Goal: Information Seeking & Learning: Learn about a topic

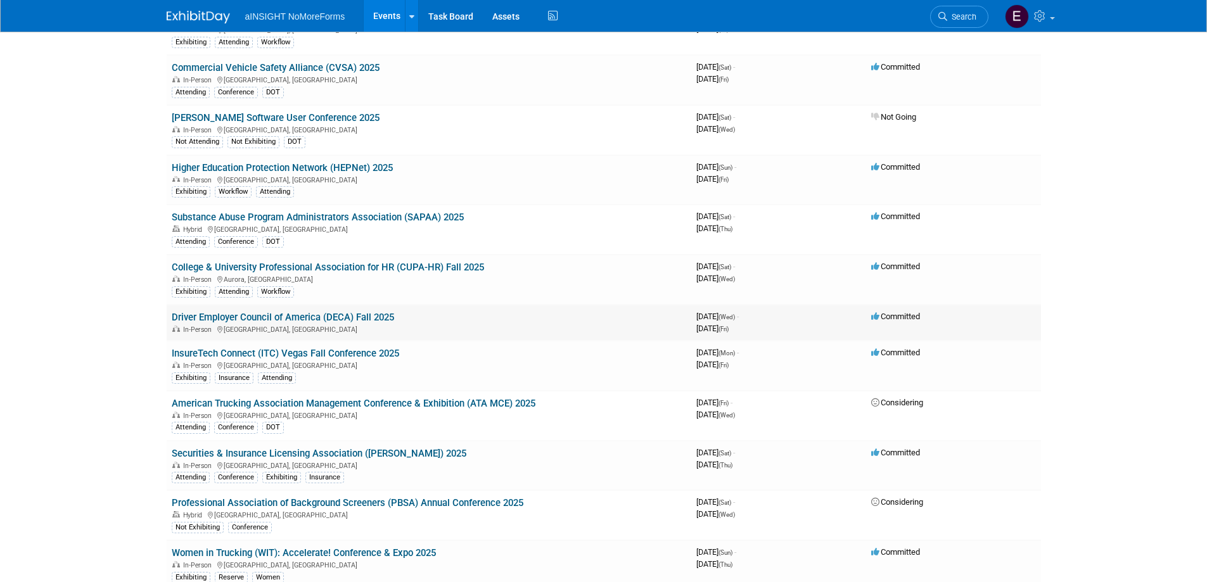
scroll to position [190, 0]
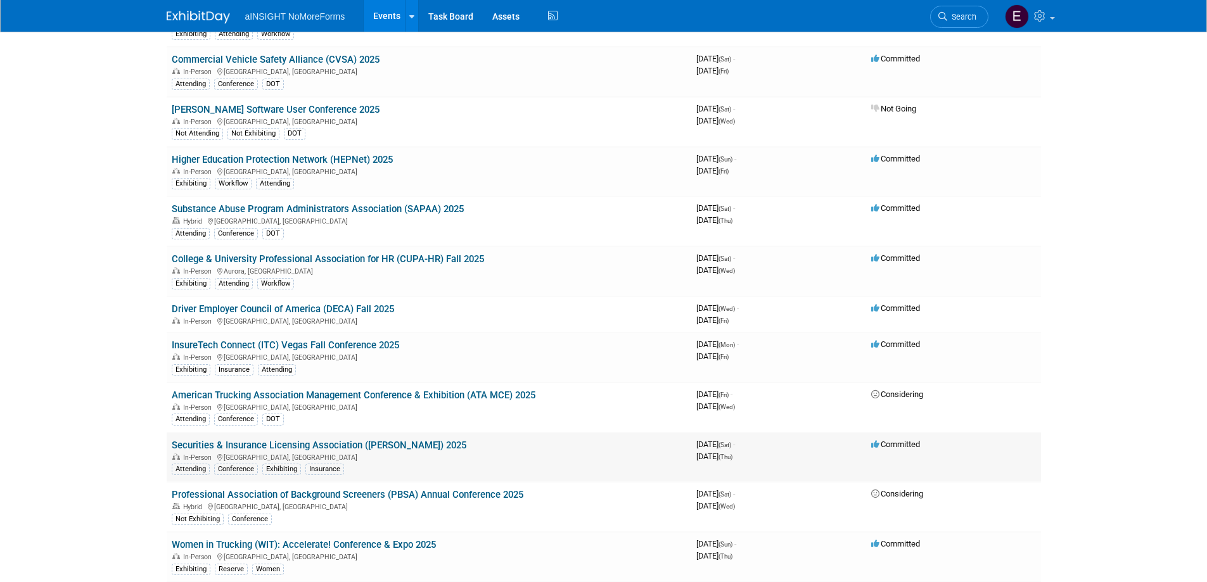
click at [237, 444] on link "Securities & Insurance Licensing Association ([PERSON_NAME]) 2025" at bounding box center [319, 445] width 295 height 11
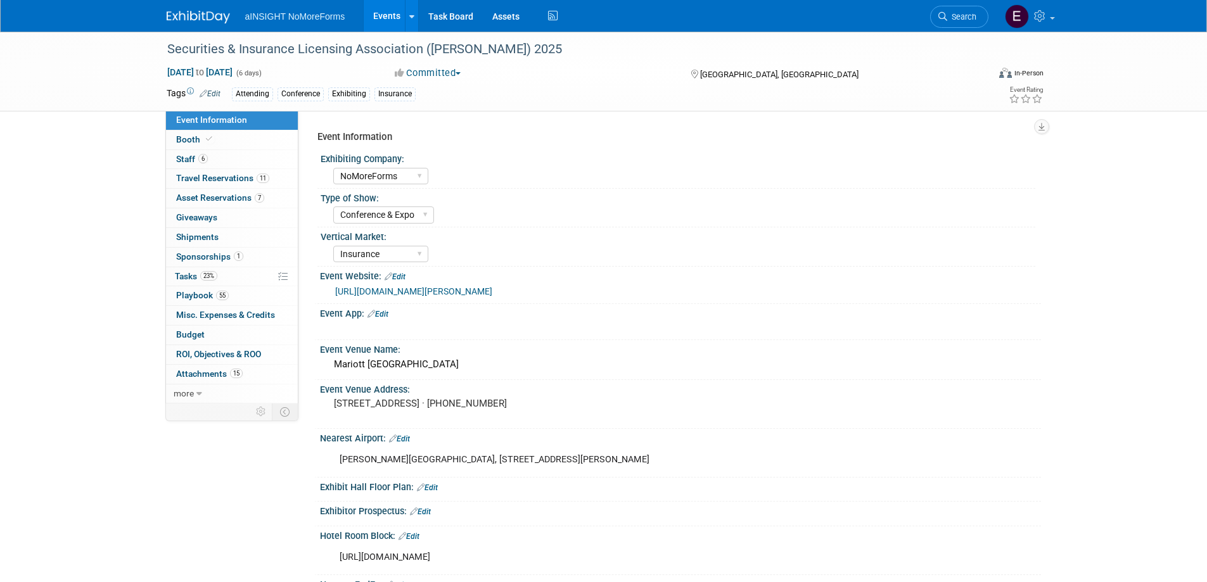
select select "NoMoreForms"
select select "Conference & Expo"
select select "Insurance"
select select "Yes"
click at [218, 182] on span "Travel Reservations 11" at bounding box center [222, 178] width 93 height 10
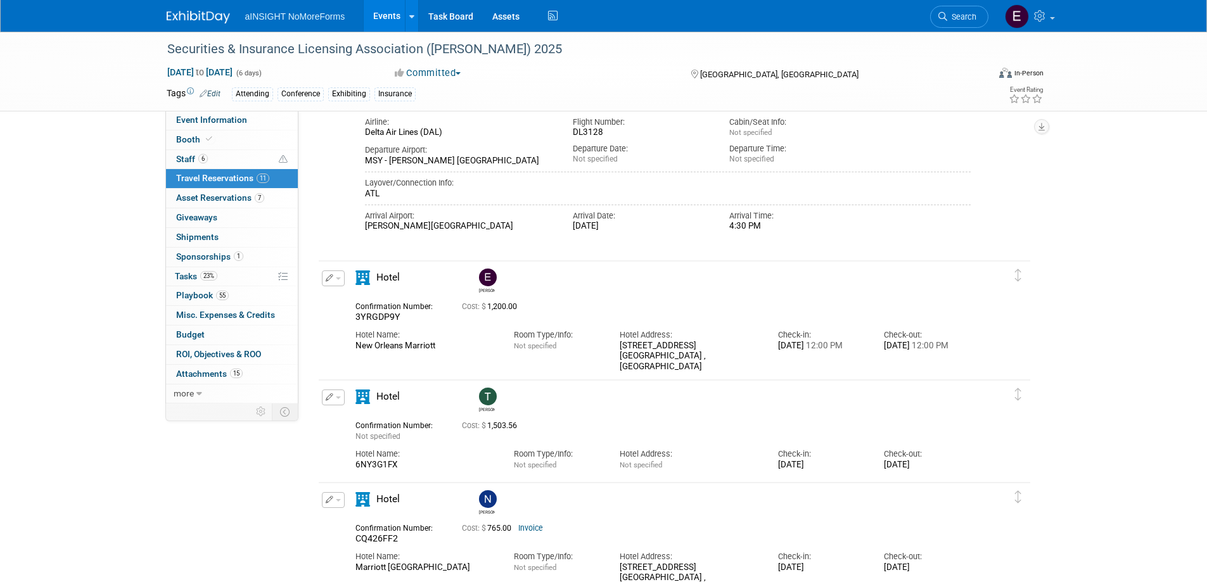
scroll to position [1014, 0]
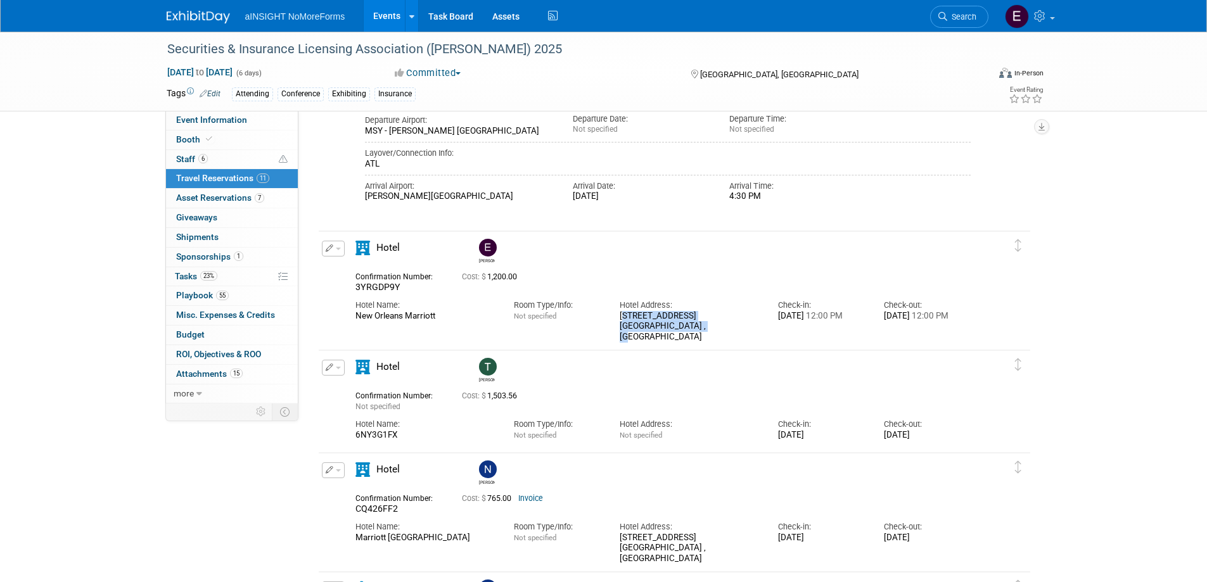
drag, startPoint x: 620, startPoint y: 316, endPoint x: 708, endPoint y: 327, distance: 88.2
click at [708, 327] on div "[STREET_ADDRESS]" at bounding box center [689, 327] width 139 height 32
copy div "[STREET_ADDRESS]"
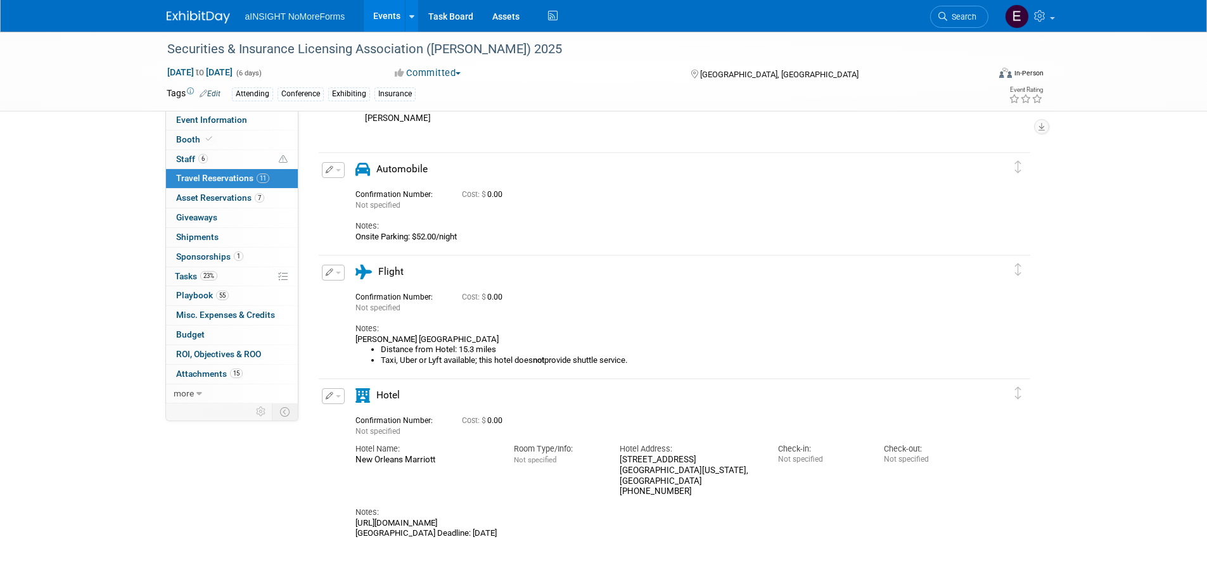
scroll to position [1851, 0]
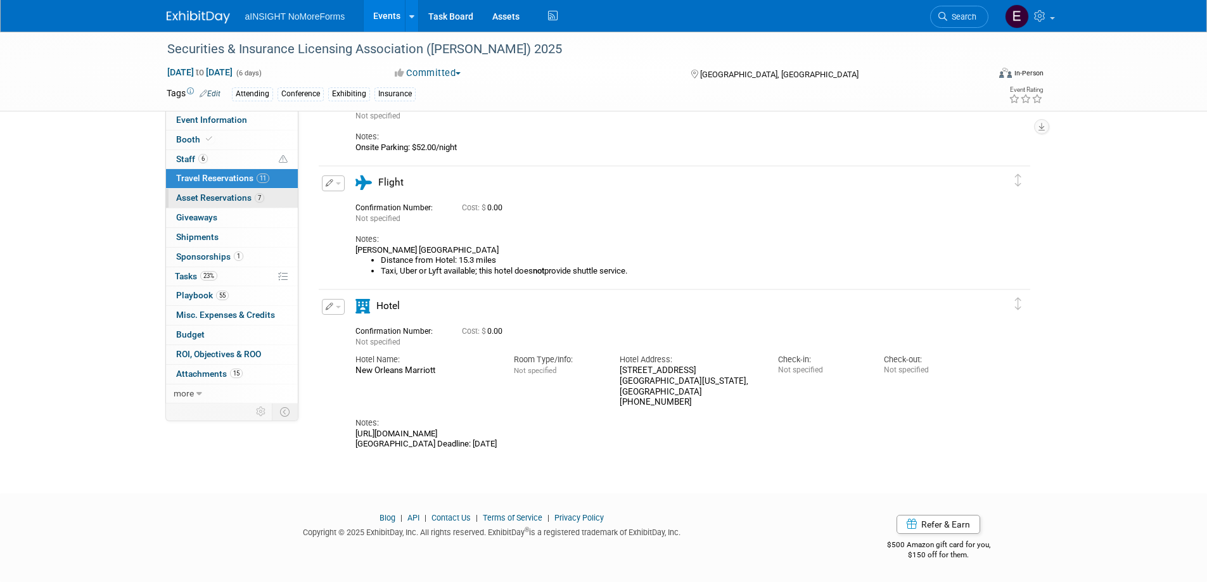
click at [200, 200] on span "Asset Reservations 7" at bounding box center [220, 198] width 88 height 10
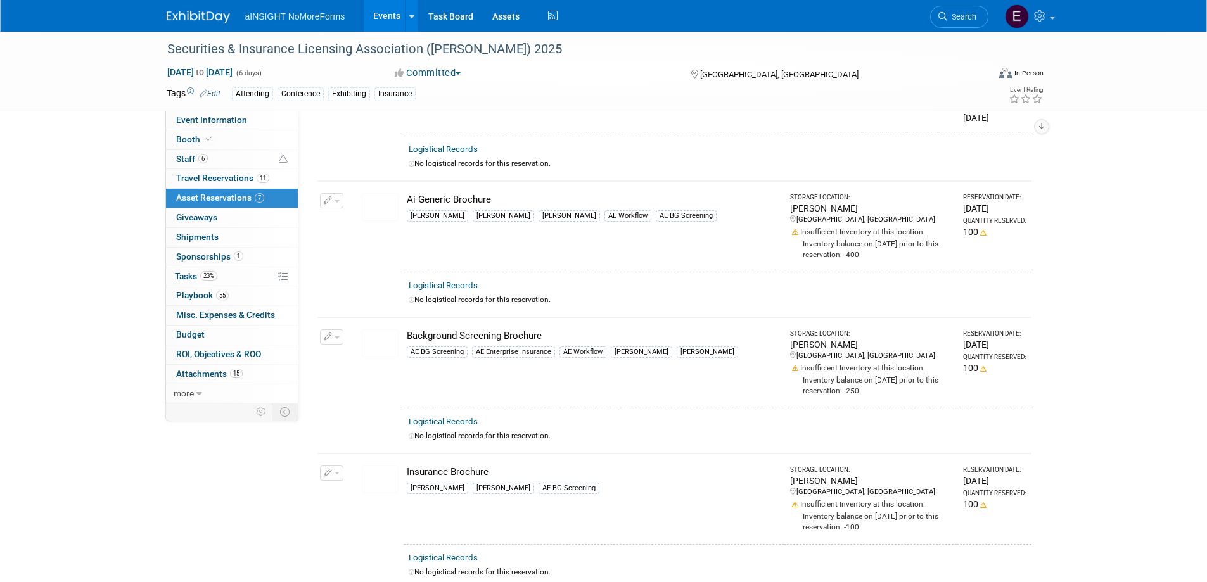
scroll to position [231, 0]
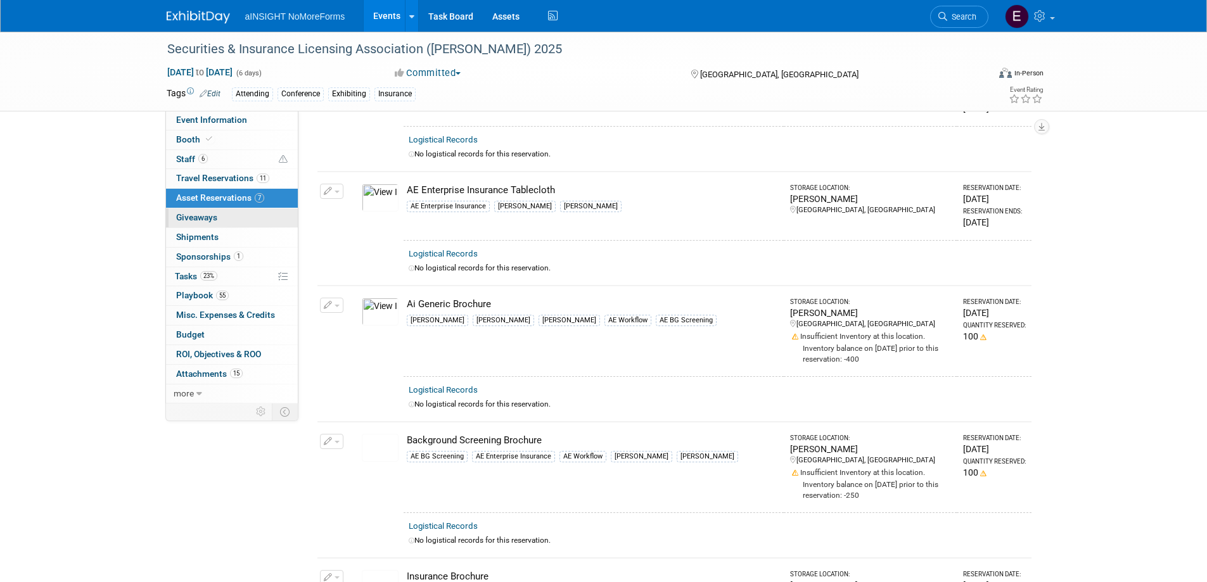
click at [212, 211] on link "0 Giveaways 0" at bounding box center [232, 217] width 132 height 19
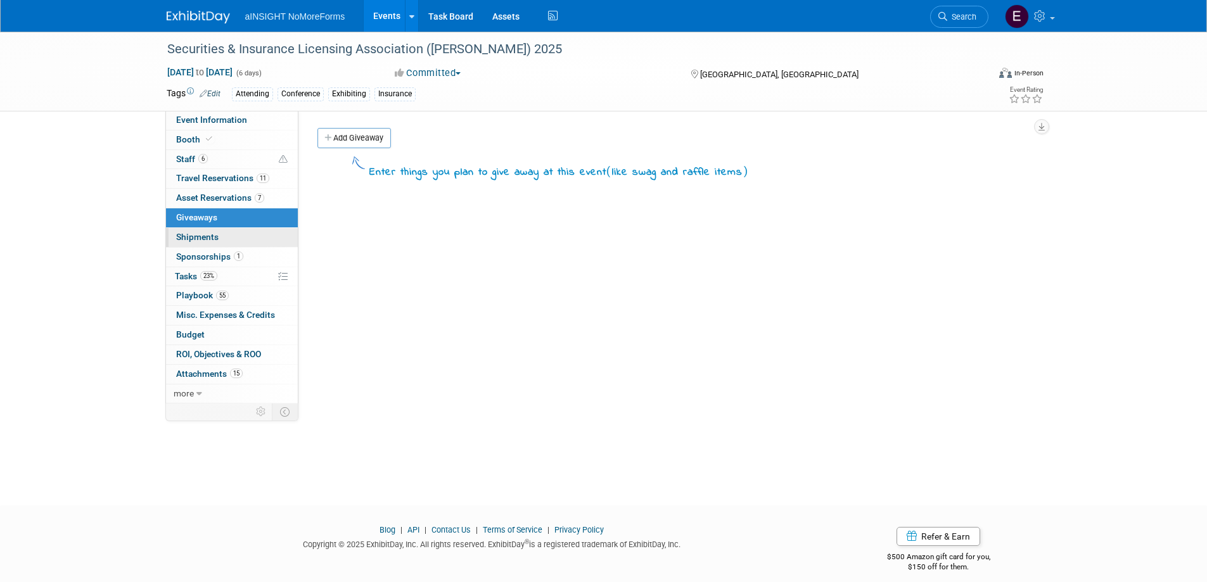
click at [198, 233] on span "Shipments 0" at bounding box center [197, 237] width 42 height 10
click at [198, 218] on span "Giveaways 0" at bounding box center [196, 217] width 41 height 10
click at [206, 248] on link "1 Sponsorships 1" at bounding box center [232, 257] width 132 height 19
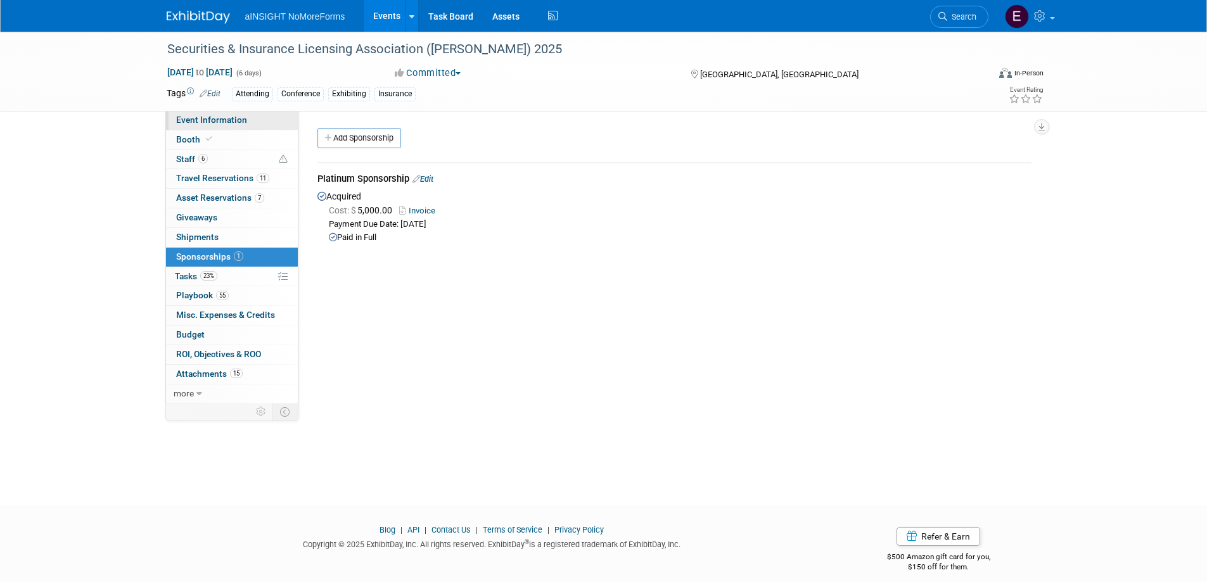
click at [210, 124] on span "Event Information" at bounding box center [211, 120] width 71 height 10
select select "NoMoreForms"
select select "Conference & Expo"
select select "Insurance"
select select "Yes"
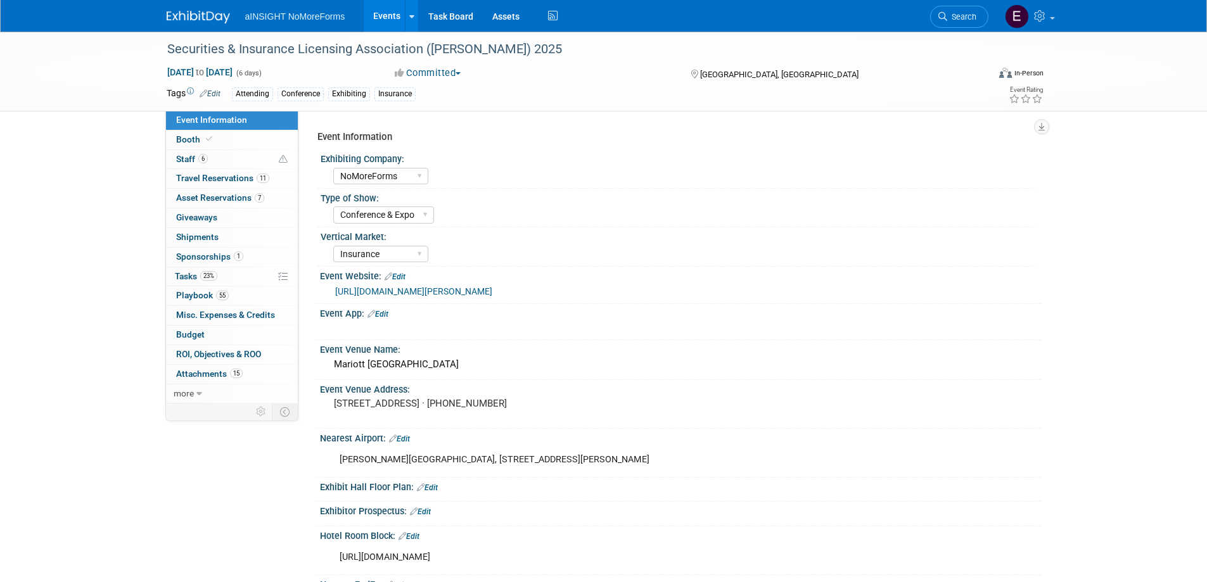
click at [362, 293] on link "https://www.sila.org/events/event-description?CalendarEventKey=e4c93ed2-9244-4d…" at bounding box center [413, 291] width 157 height 10
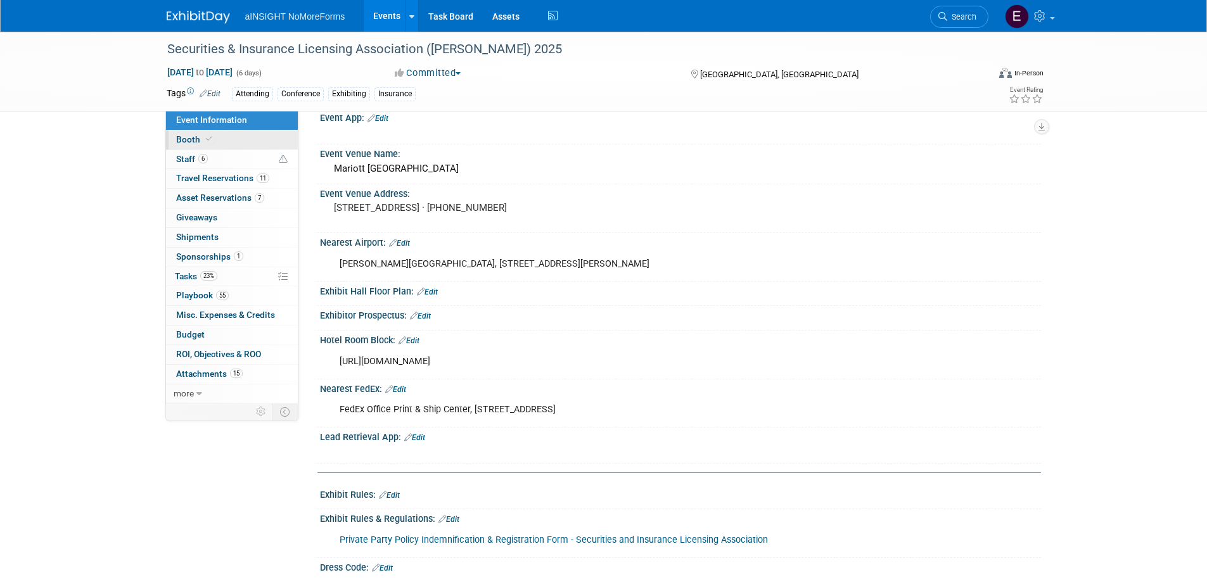
scroll to position [63, 0]
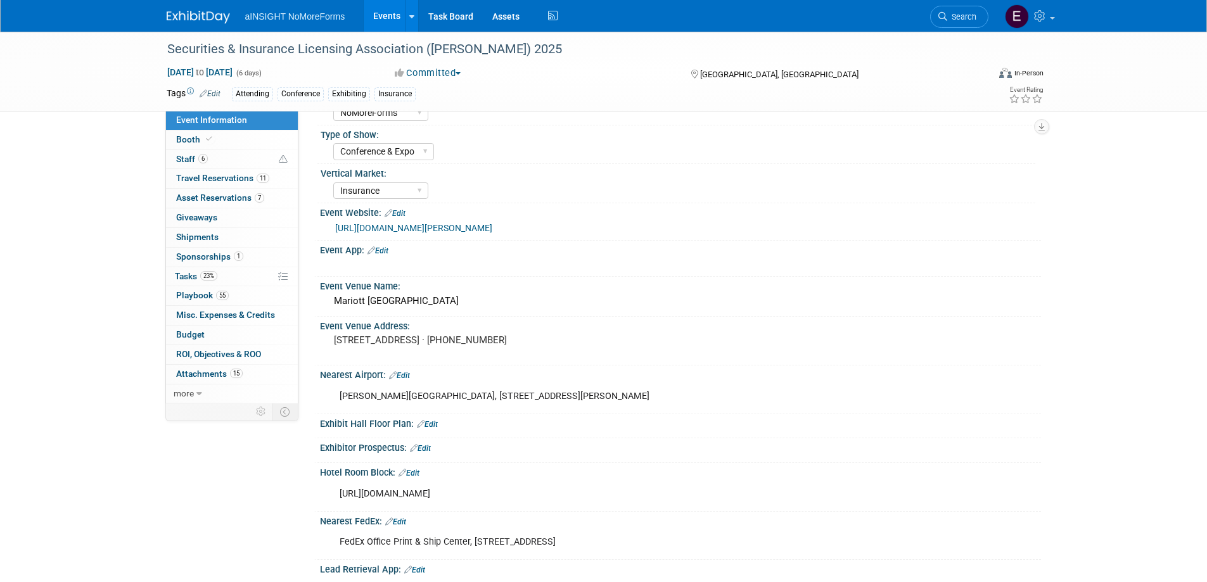
click at [189, 120] on span "Event Information" at bounding box center [211, 120] width 71 height 10
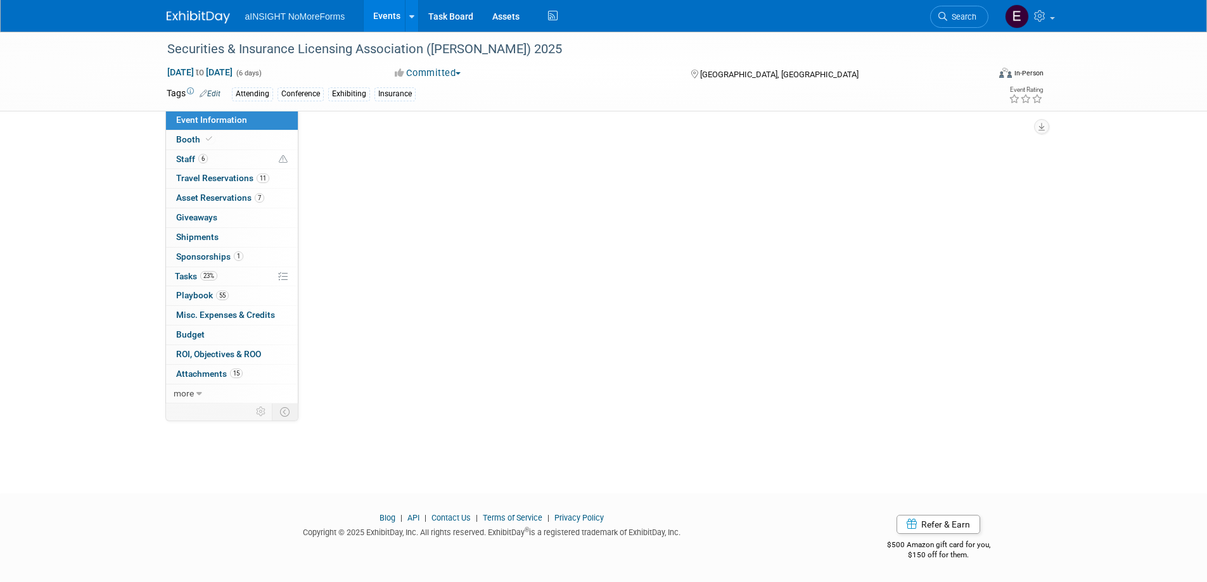
scroll to position [0, 0]
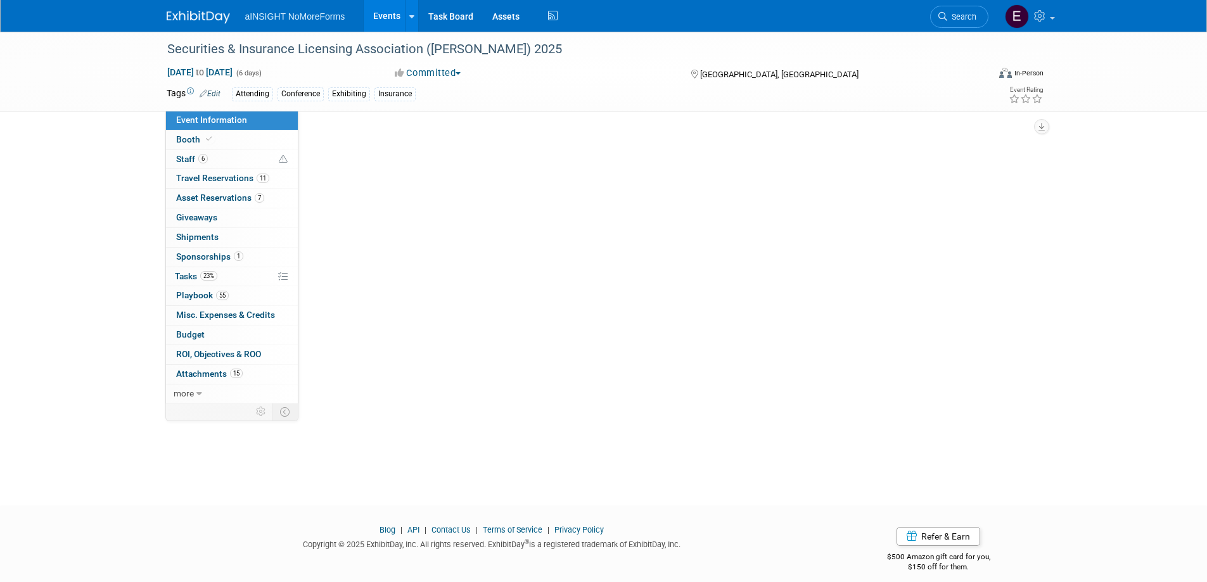
select select "NoMoreForms"
select select "Conference & Expo"
select select "Insurance"
select select "Yes"
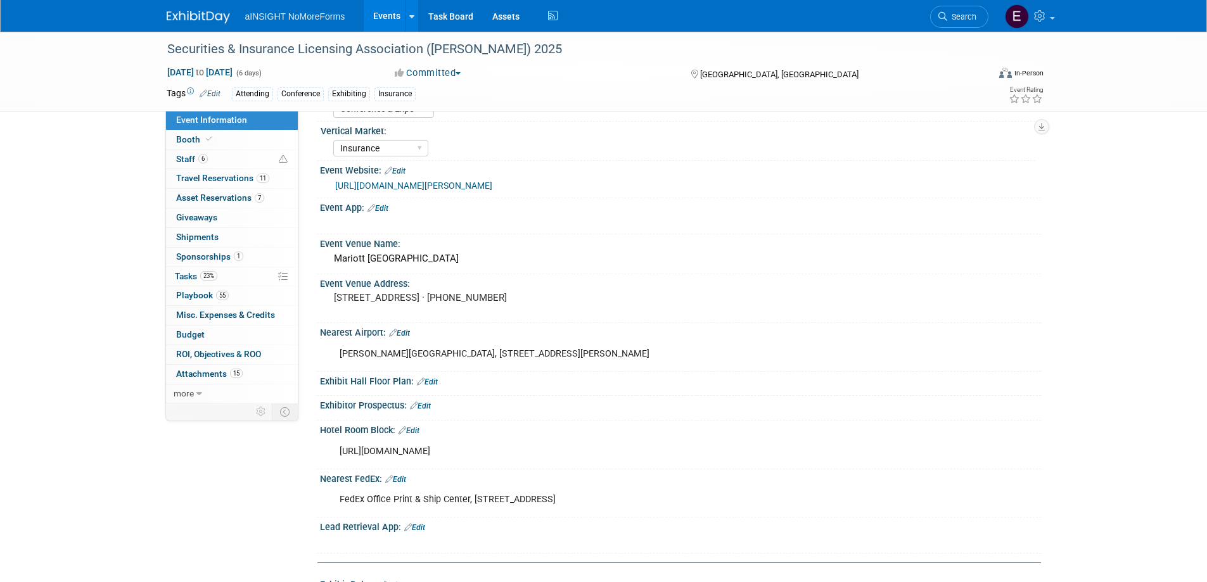
scroll to position [317, 0]
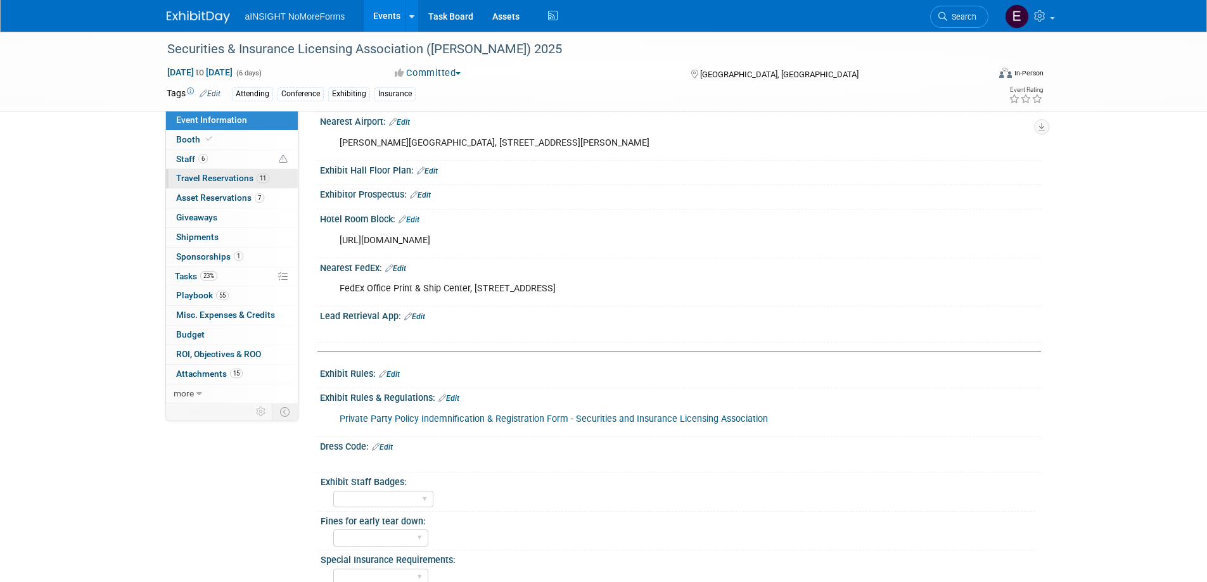
click at [212, 180] on span "Travel Reservations 11" at bounding box center [222, 178] width 93 height 10
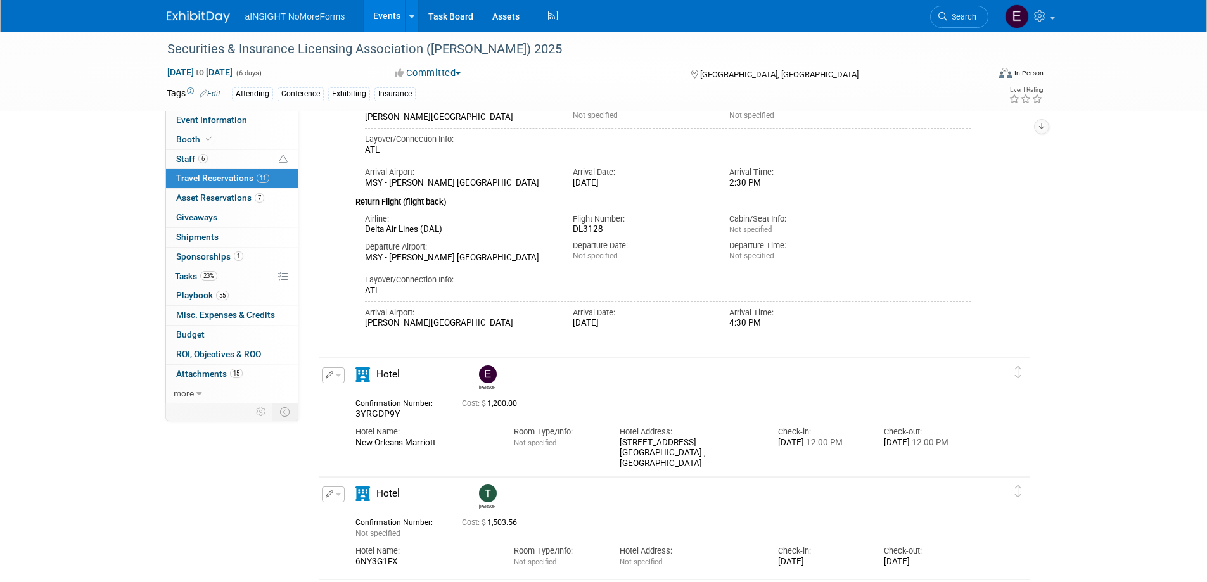
scroll to position [950, 0]
